Goal: Check status: Check status

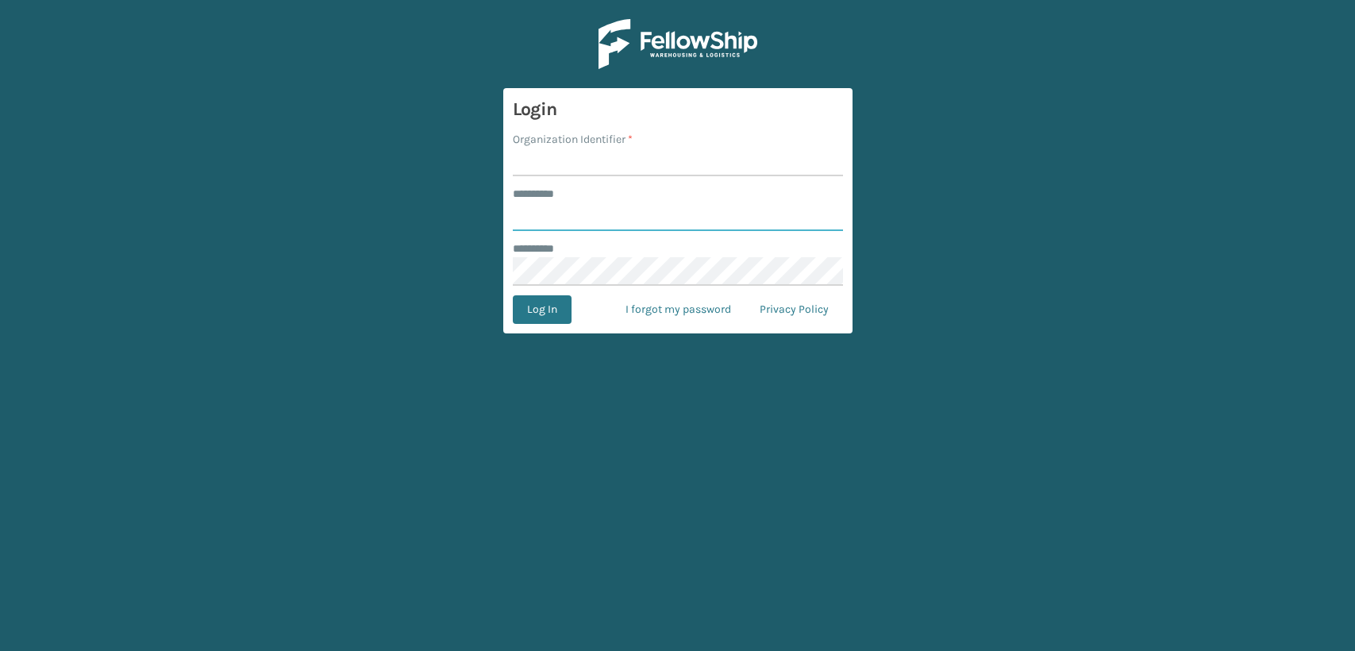
type input "*****"
drag, startPoint x: 0, startPoint y: 0, endPoint x: 597, endPoint y: 164, distance: 619.0
click at [597, 164] on input "Organization Identifier *" at bounding box center [678, 162] width 330 height 29
type input "Lifestyle"
click at [543, 304] on button "Log In" at bounding box center [542, 309] width 59 height 29
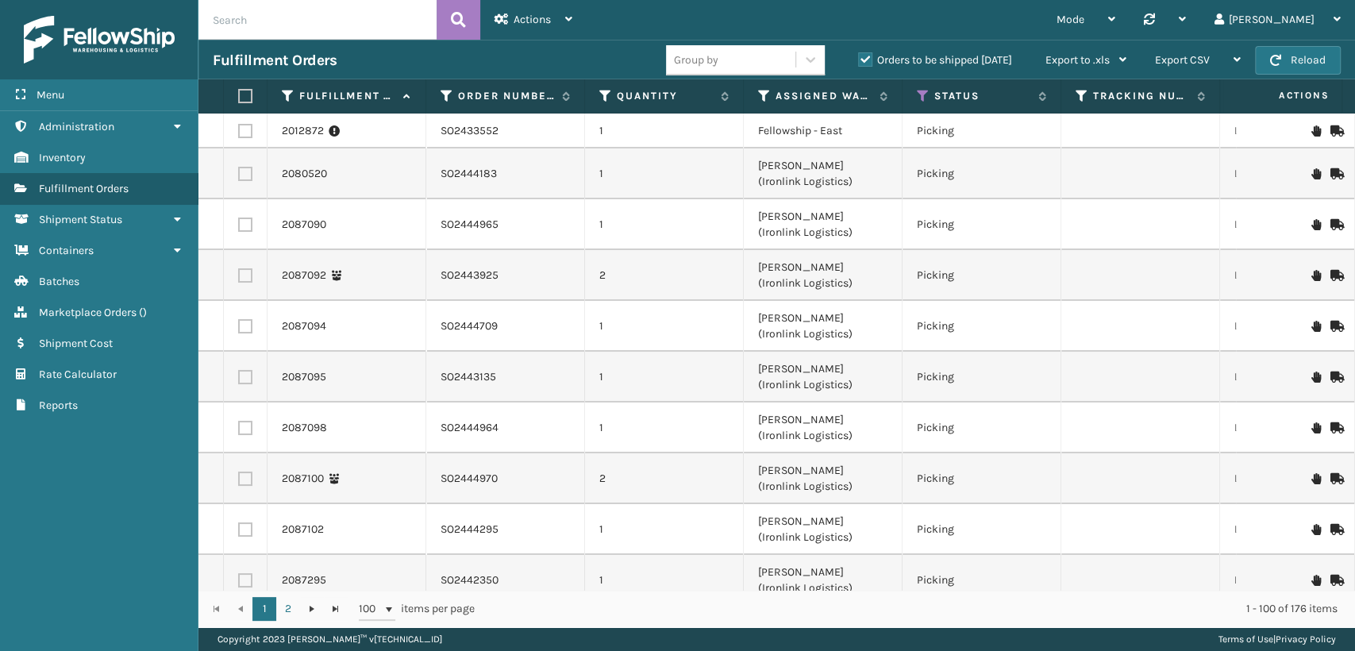
click at [255, 22] on input "text" at bounding box center [317, 20] width 238 height 40
paste input "SO2445316"
type input "SO2445316"
